Goal: Find specific page/section: Find specific page/section

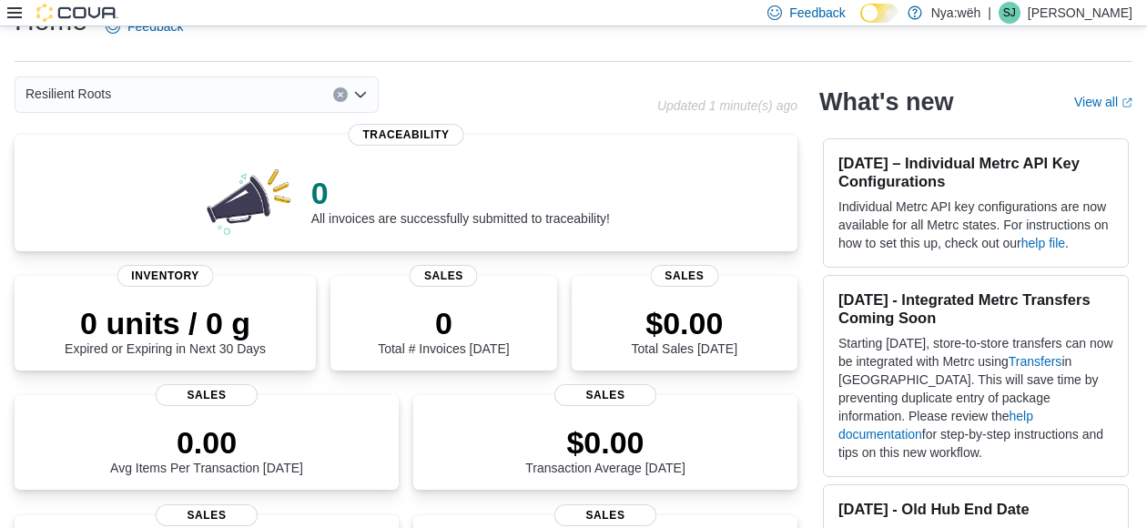
scroll to position [37, 0]
click at [7, 9] on icon at bounding box center [14, 12] width 15 height 11
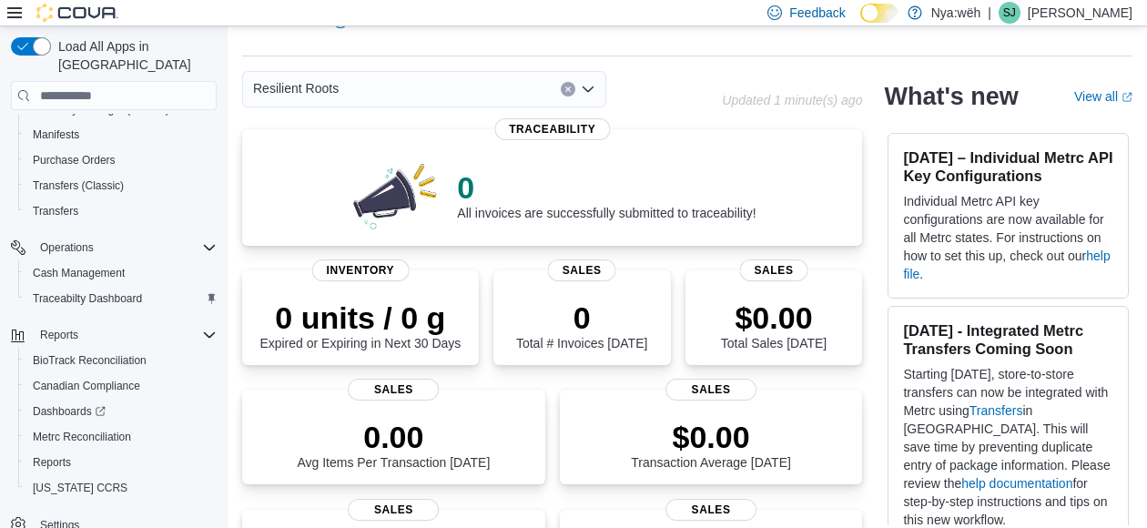
scroll to position [0, 0]
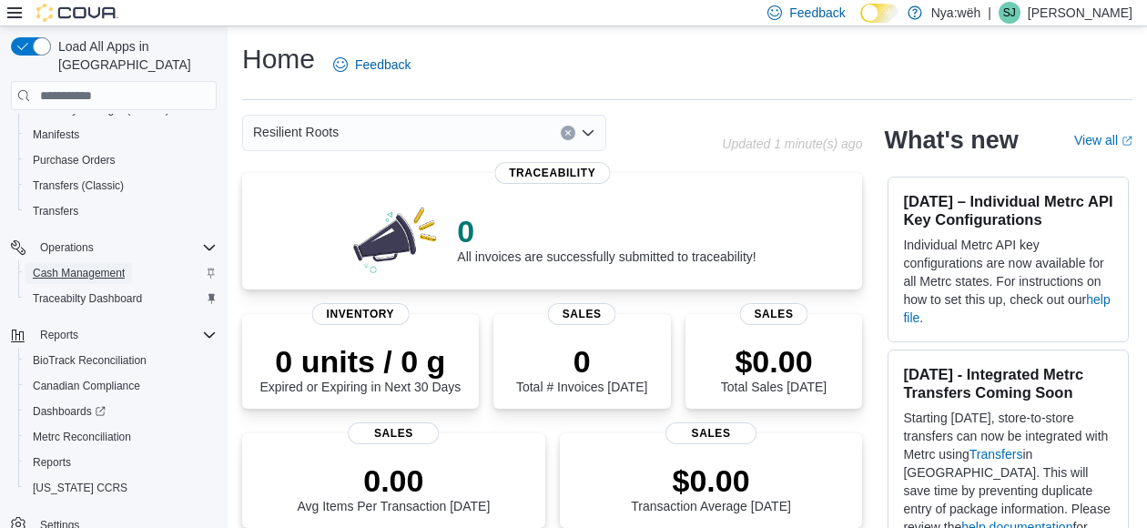
click at [97, 266] on span "Cash Management" at bounding box center [79, 273] width 92 height 15
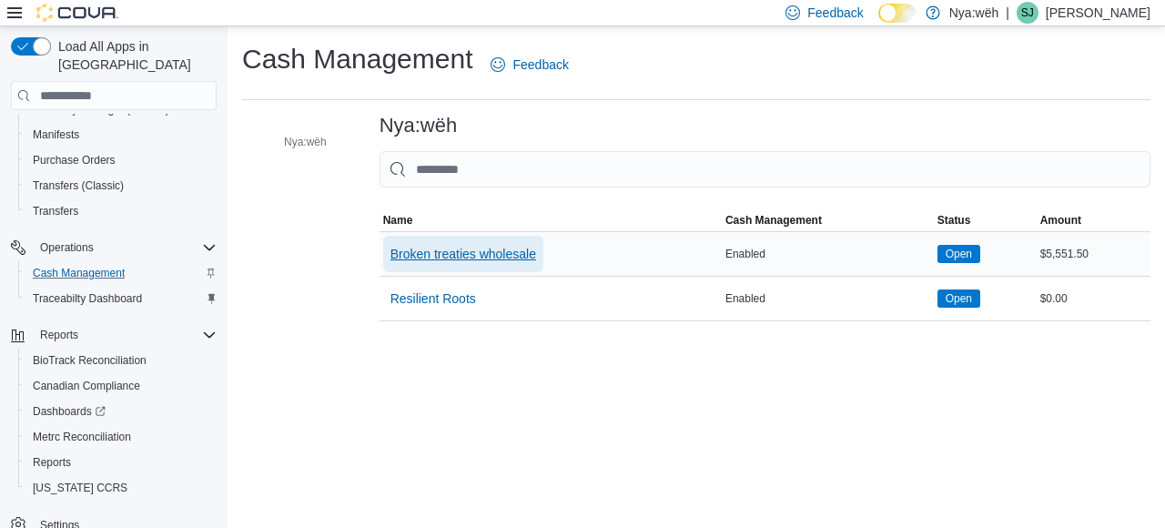
click at [505, 254] on span "Broken treaties wholesale" at bounding box center [464, 254] width 146 height 18
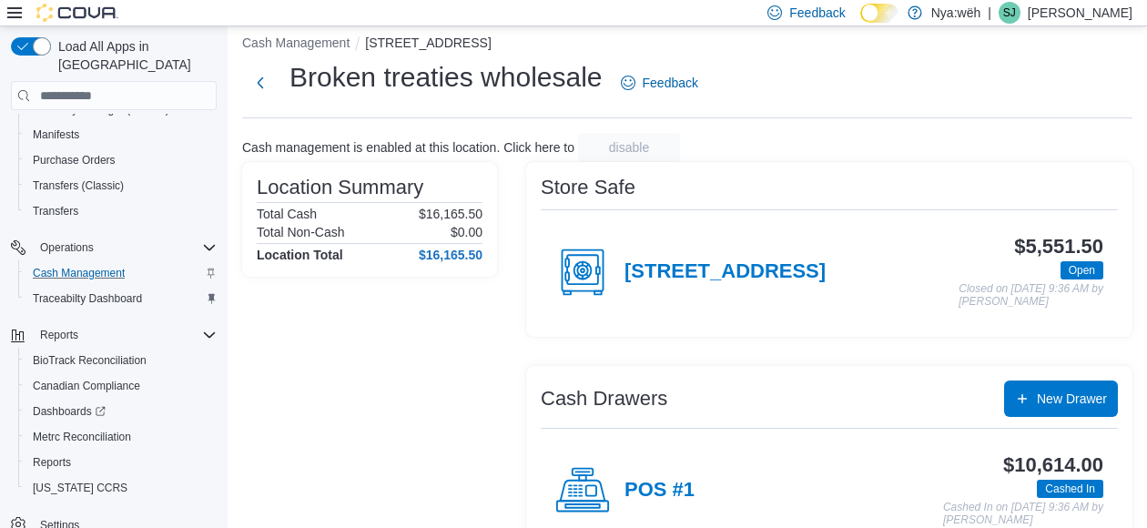
scroll to position [13, 0]
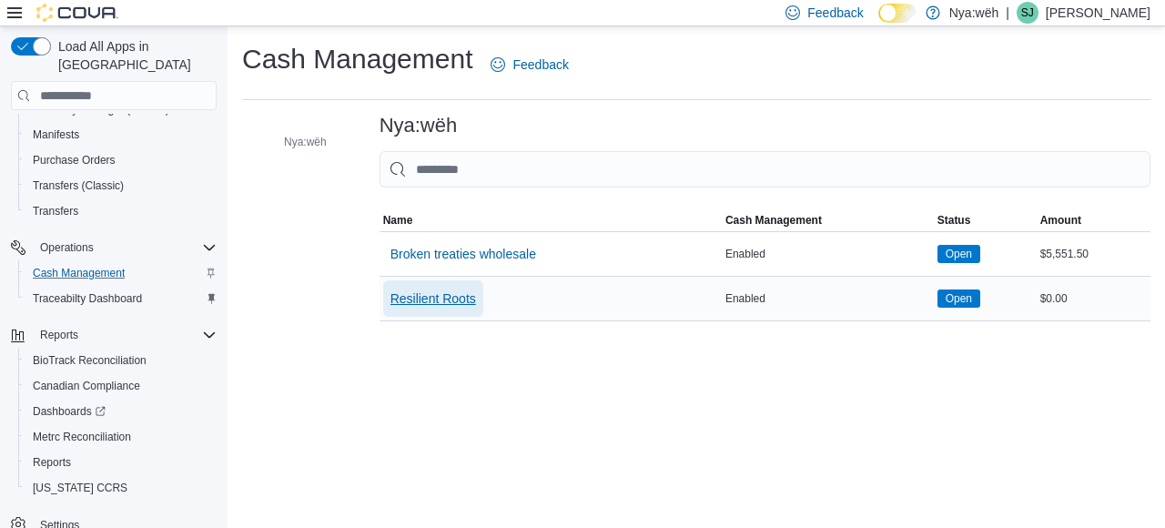
click at [412, 295] on span "Resilient Roots" at bounding box center [434, 298] width 86 height 18
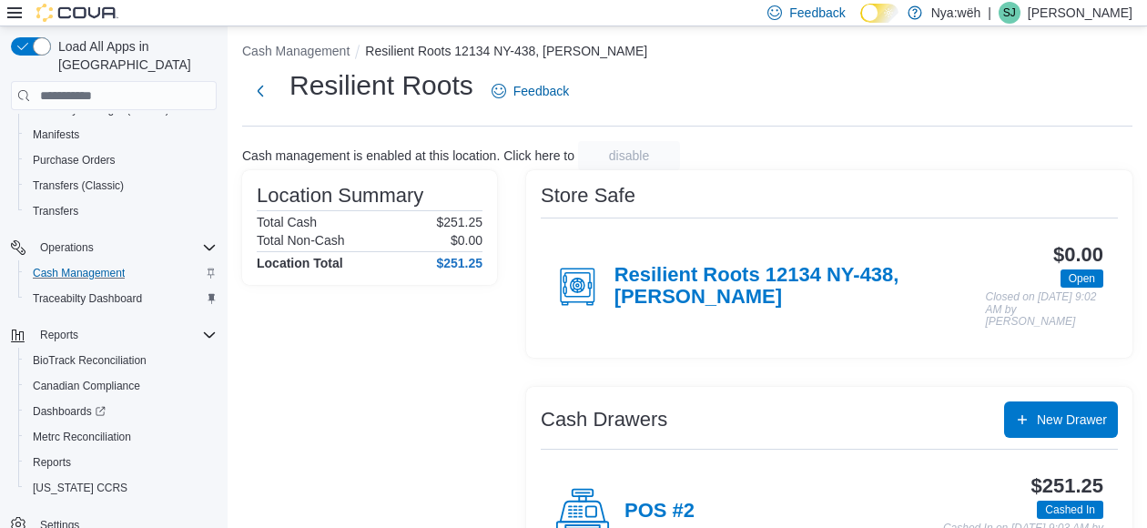
scroll to position [3, 0]
